Goal: Task Accomplishment & Management: Manage account settings

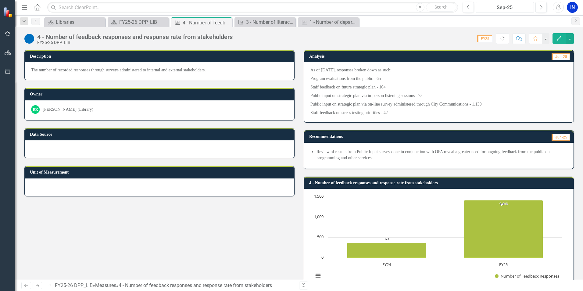
click at [508, 10] on div "Sep-25" at bounding box center [505, 7] width 54 height 7
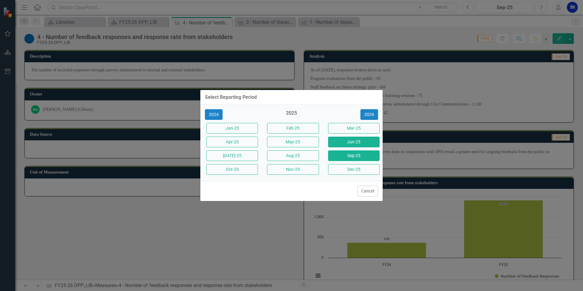
click at [359, 141] on button "Jun-25" at bounding box center [354, 142] width 52 height 11
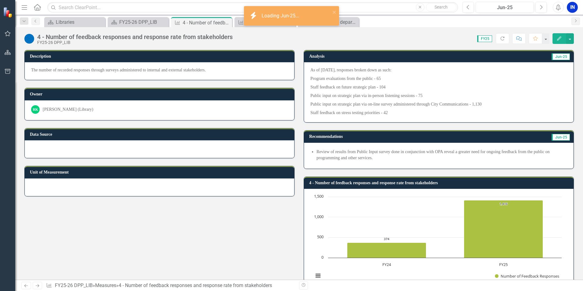
click at [558, 37] on icon "Edit" at bounding box center [558, 38] width 5 height 4
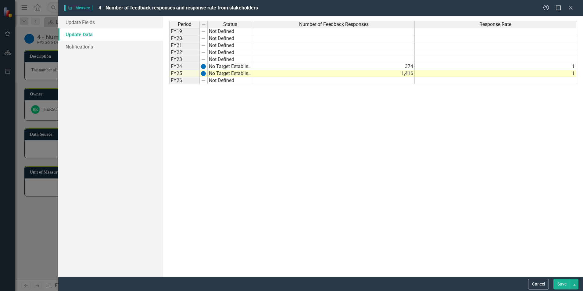
click at [391, 75] on td "1,416" at bounding box center [334, 73] width 162 height 7
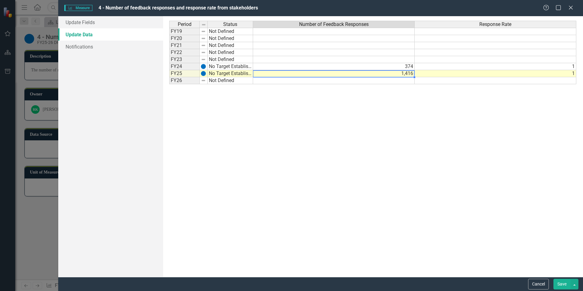
click at [391, 75] on td "1,416" at bounding box center [334, 73] width 162 height 7
type textarea "1420"
click at [417, 135] on div "Period Status Number of Feedback Responses Response Rate FY19 Not Defined FY20 …" at bounding box center [372, 146] width 407 height 251
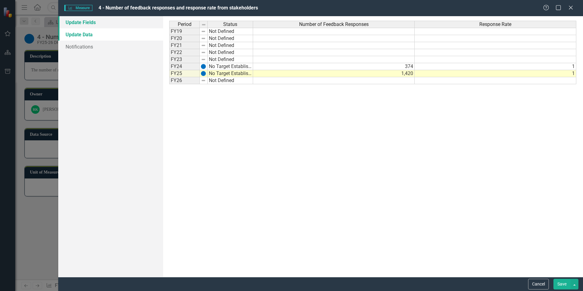
click at [85, 19] on link "Update Fields" at bounding box center [110, 22] width 105 height 12
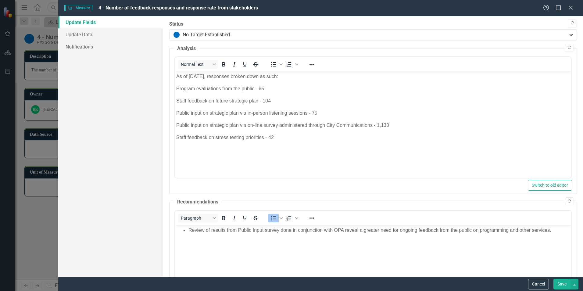
click at [245, 137] on p "Staff feedback on stress testing priorities - 42" at bounding box center [373, 137] width 394 height 7
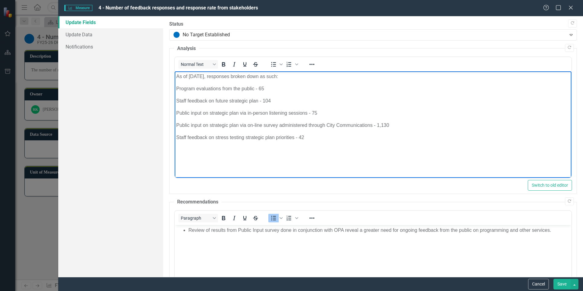
click at [305, 159] on body "As of [DATE], responses broken down as such: Program evaluations from the publi…" at bounding box center [373, 116] width 397 height 91
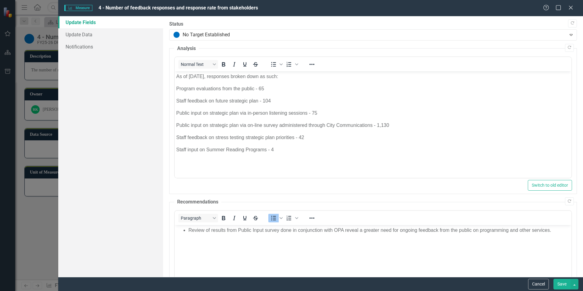
click at [561, 285] on button "Save" at bounding box center [561, 284] width 17 height 11
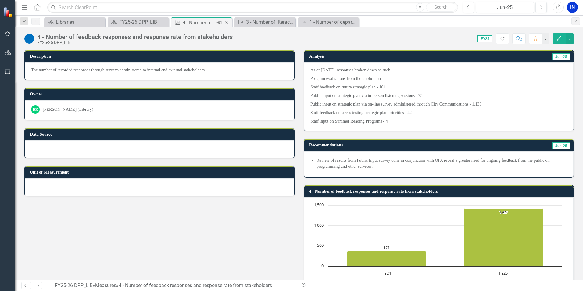
click at [229, 22] on icon "Close" at bounding box center [226, 22] width 6 height 5
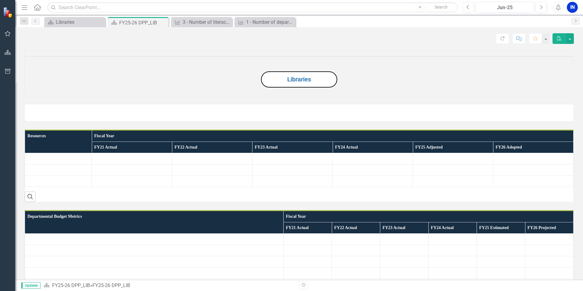
drag, startPoint x: 119, startPoint y: 25, endPoint x: 130, endPoint y: 32, distance: 13.3
click at [119, 25] on div "FY25-26 DPP_LIB" at bounding box center [143, 23] width 48 height 8
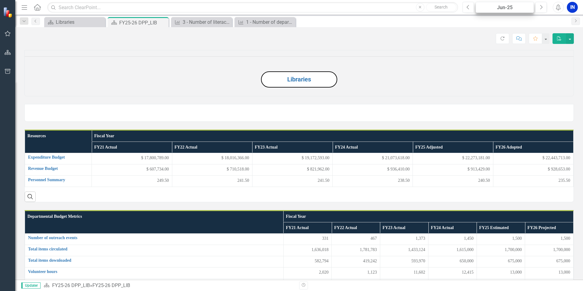
scroll to position [436, 0]
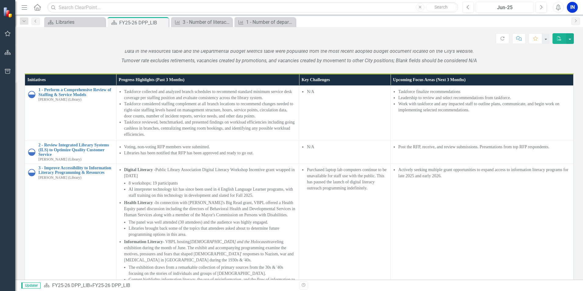
click at [512, 7] on div "Jun-25" at bounding box center [505, 7] width 54 height 7
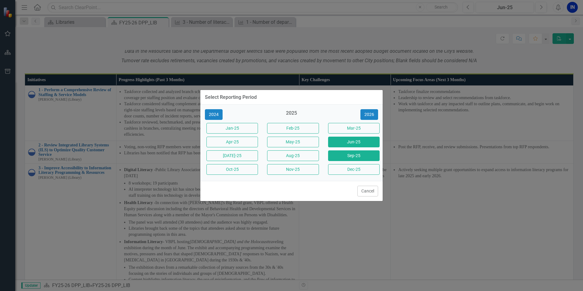
drag, startPoint x: 345, startPoint y: 154, endPoint x: 394, endPoint y: 189, distance: 60.1
click at [345, 154] on button "Sep-25" at bounding box center [354, 155] width 52 height 11
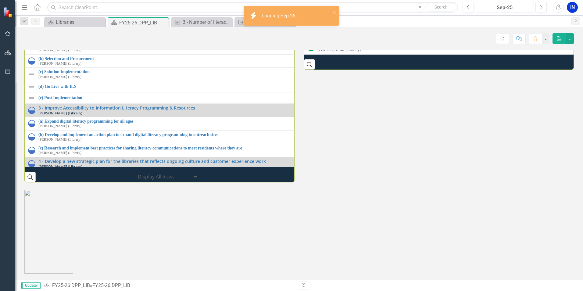
scroll to position [764, 0]
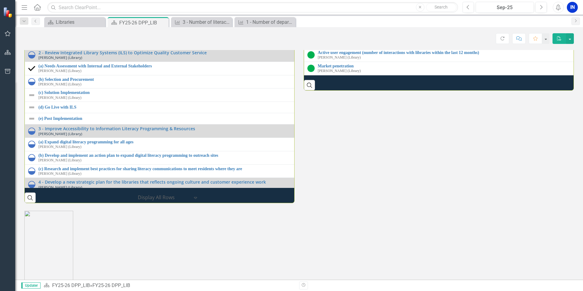
click at [338, 15] on link "4 - Number of feedback responses and response rate from stakeholders" at bounding box center [586, 12] width 536 height 5
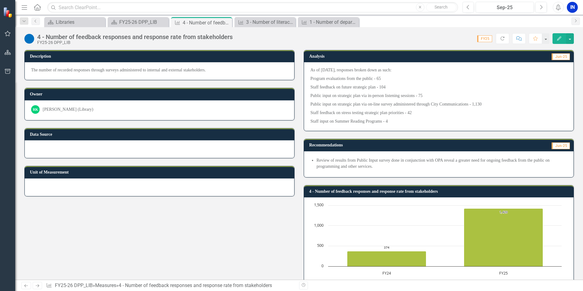
click at [479, 39] on span "FY25" at bounding box center [484, 38] width 15 height 7
click at [557, 38] on icon "Edit" at bounding box center [558, 38] width 5 height 4
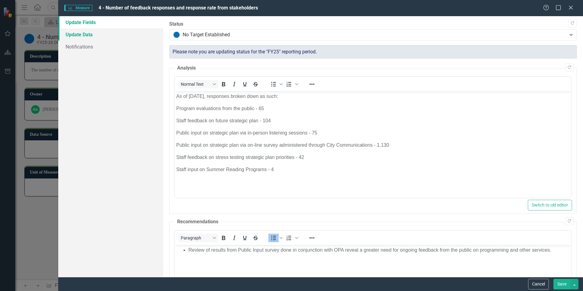
click at [84, 33] on link "Update Data" at bounding box center [110, 34] width 105 height 12
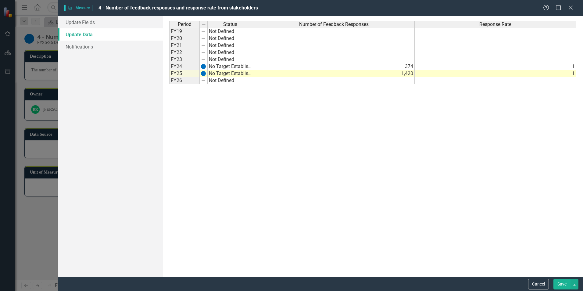
click at [282, 80] on td at bounding box center [334, 80] width 162 height 7
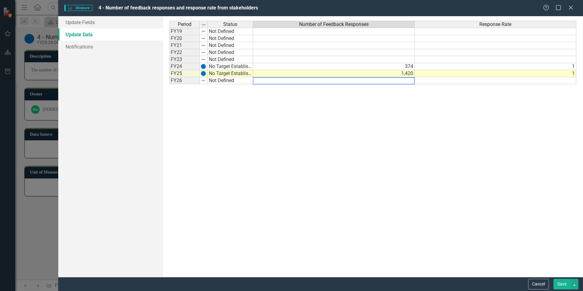
click at [401, 80] on textarea at bounding box center [334, 80] width 162 height 7
click at [563, 80] on td at bounding box center [496, 80] width 162 height 7
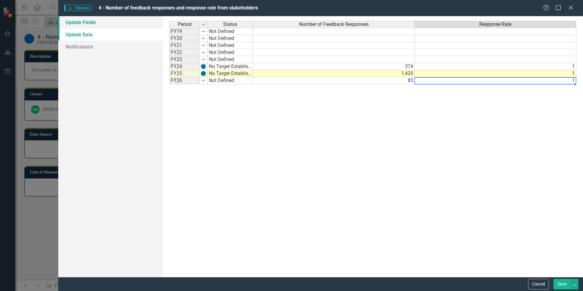
type textarea "1"
click at [80, 19] on link "Update Fields" at bounding box center [110, 22] width 105 height 12
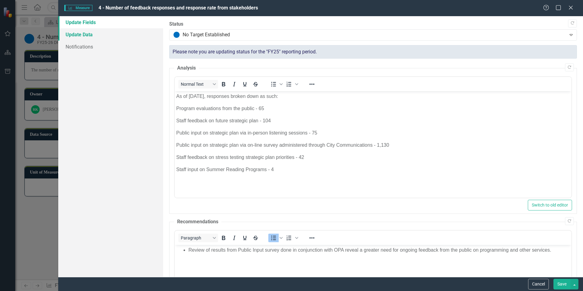
click at [88, 34] on link "Update Data" at bounding box center [110, 34] width 105 height 12
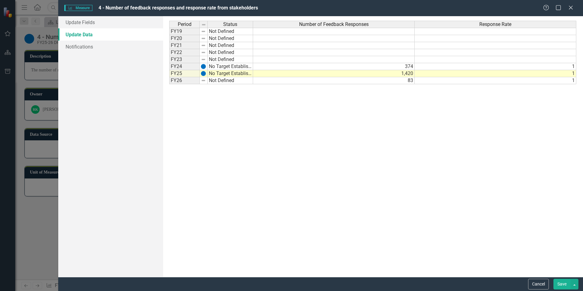
click at [556, 281] on button "Save" at bounding box center [561, 284] width 17 height 11
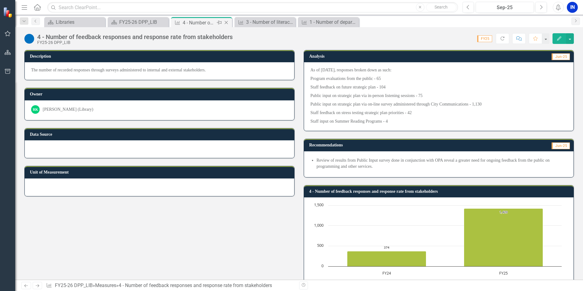
click at [226, 21] on icon "Close" at bounding box center [226, 22] width 6 height 5
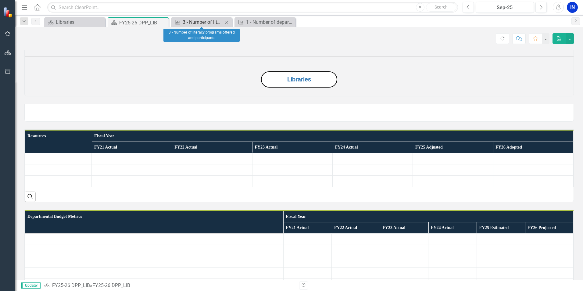
click at [213, 20] on div "3 - Number of literacy programs offered and participants" at bounding box center [203, 22] width 40 height 8
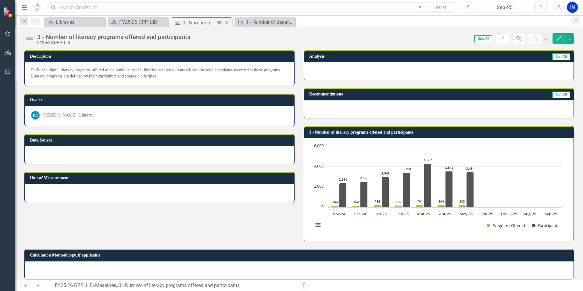
click at [226, 22] on icon at bounding box center [226, 22] width 3 height 3
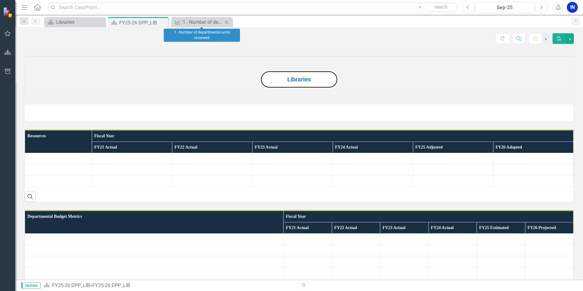
click at [229, 22] on icon "Close" at bounding box center [226, 22] width 6 height 5
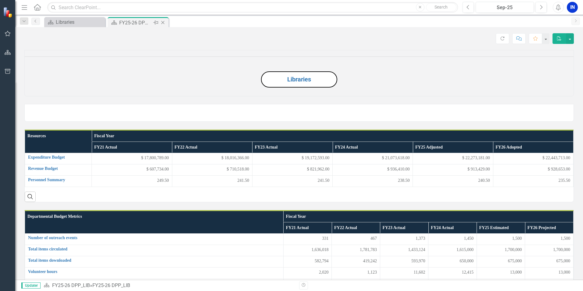
click at [144, 22] on div "FY25-26 DPP_LIB" at bounding box center [135, 23] width 33 height 8
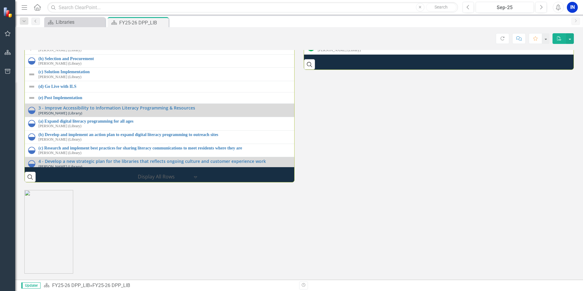
scroll to position [733, 0]
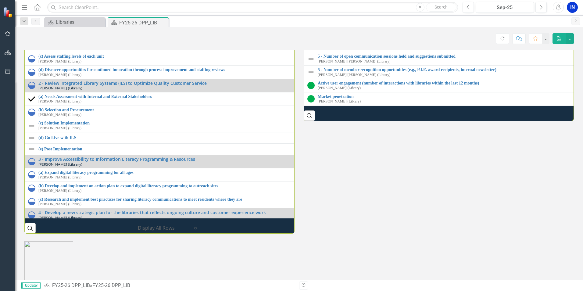
click at [350, 32] on link "3 - Number of literacy programs offered and participants" at bounding box center [586, 29] width 537 height 5
